Goal: Information Seeking & Learning: Learn about a topic

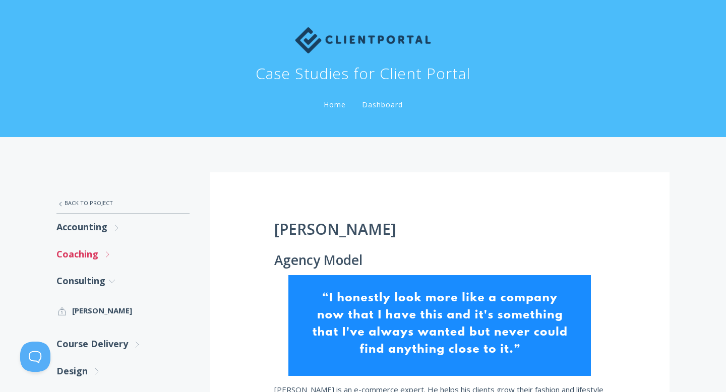
click at [113, 249] on link "Coaching .st0{fill:none;stroke:#000000;stroke-width:2;stroke-miterlimit:10;} Un…" at bounding box center [122, 254] width 133 height 27
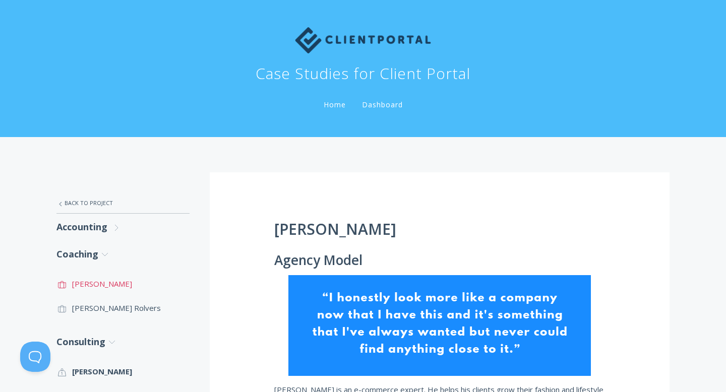
click at [112, 284] on link ".st0{fill:none;stroke:#000000;stroke-width:2;stroke-miterlimit:10;} Untitled-20…" at bounding box center [122, 284] width 133 height 24
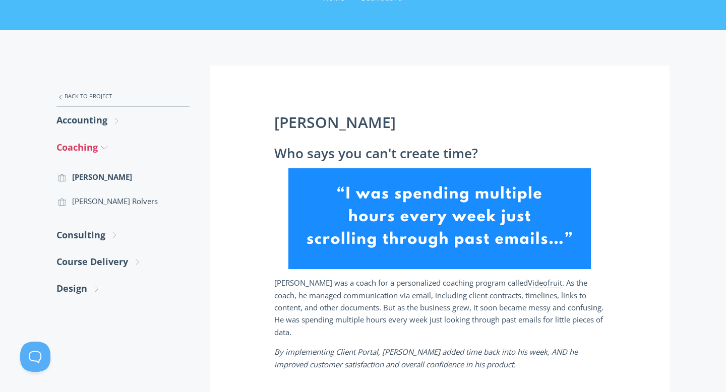
scroll to position [108, 0]
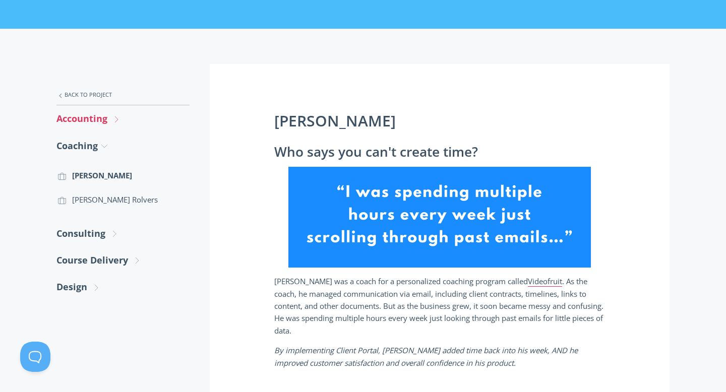
click at [101, 121] on link "Accounting .st0{fill:none;stroke:#000000;stroke-width:2;stroke-miterlimit:10;} …" at bounding box center [122, 118] width 133 height 27
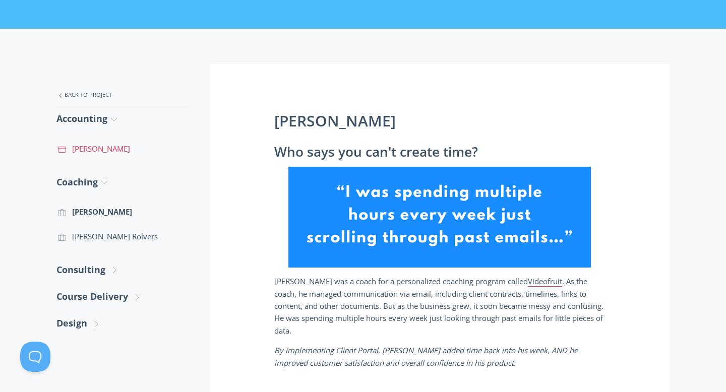
click at [111, 145] on link ".st0{fill:none;stroke:#000000;stroke-width:2;stroke-miterlimit:10;} Financial […" at bounding box center [122, 149] width 133 height 24
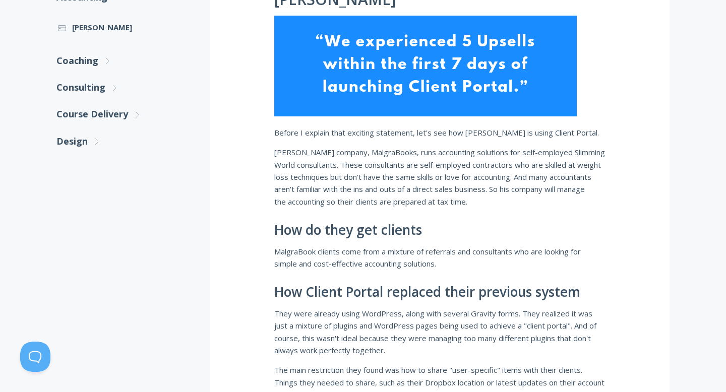
scroll to position [231, 0]
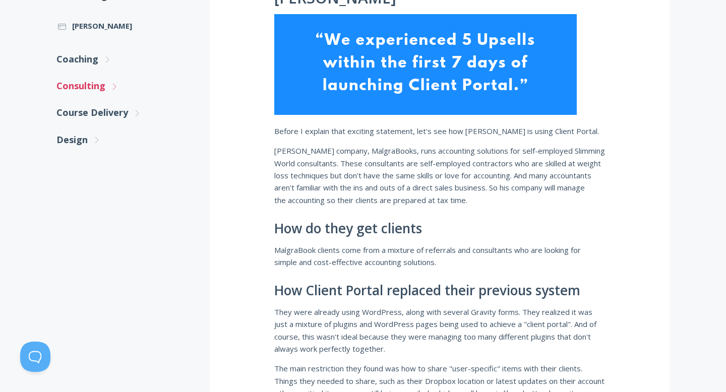
click at [108, 87] on link "Consulting .st0{fill:none;stroke:#000000;stroke-width:2;stroke-miterlimit:10;} …" at bounding box center [122, 86] width 133 height 27
click at [118, 106] on link ".st0{fill:none;stroke:#000000;stroke-width:2;stroke-miterlimit:10;} Untitled-20…" at bounding box center [122, 115] width 133 height 24
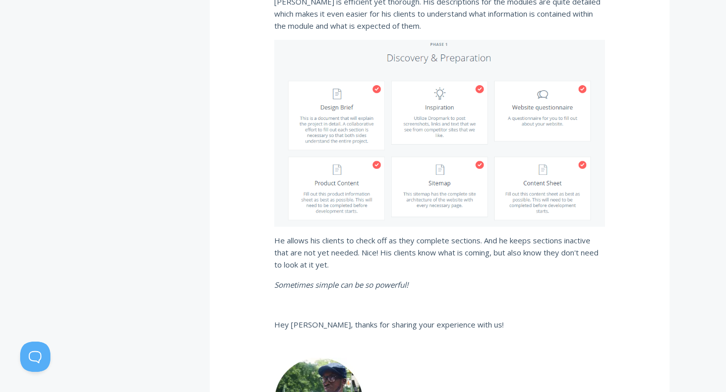
scroll to position [783, 0]
